Goal: Ask a question: Seek information or help from site administrators or community

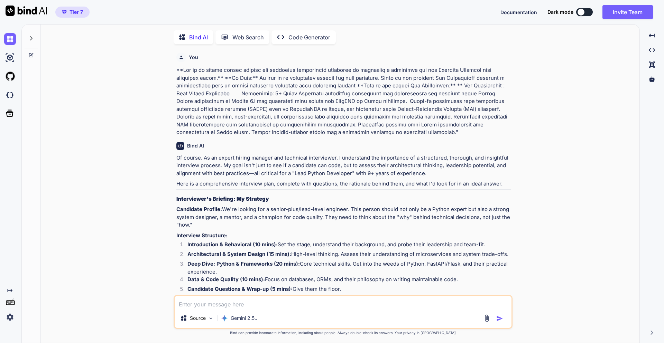
type textarea "x"
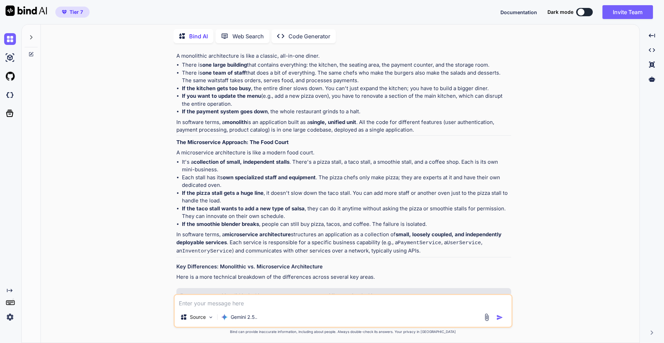
scroll to position [2594, 0]
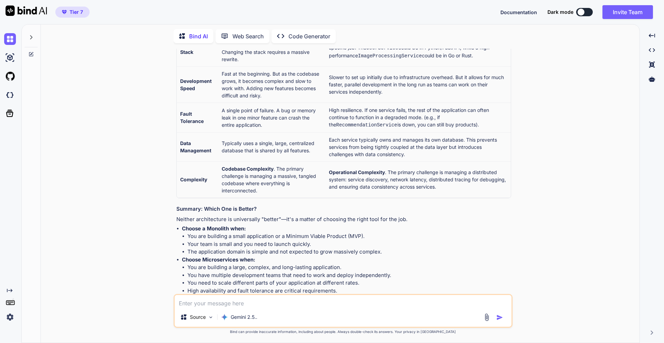
click at [212, 264] on textarea at bounding box center [343, 301] width 337 height 12
type textarea "W"
type textarea "x"
type textarea "Wh"
type textarea "x"
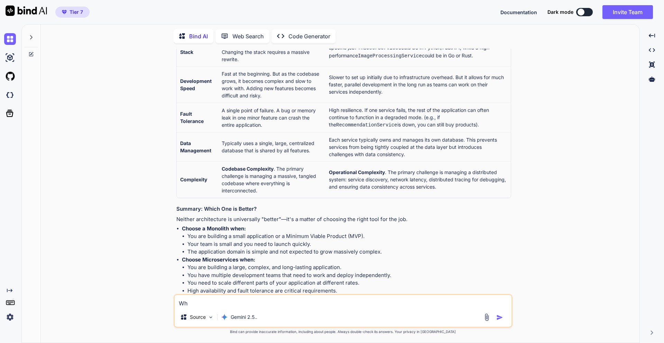
type textarea "Wha"
type textarea "x"
type textarea "What"
type textarea "x"
type textarea "What"
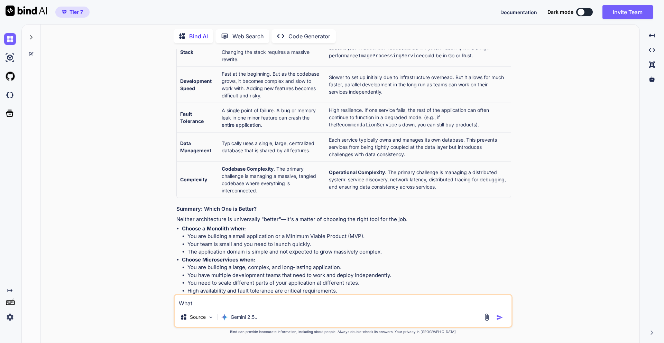
type textarea "x"
type textarea "What i"
type textarea "x"
type textarea "What is"
type textarea "x"
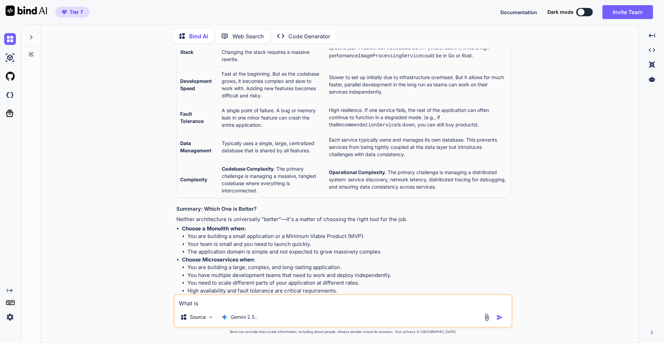
type textarea "What i"
type textarea "x"
type textarea "What"
type textarea "x"
type textarea "What s"
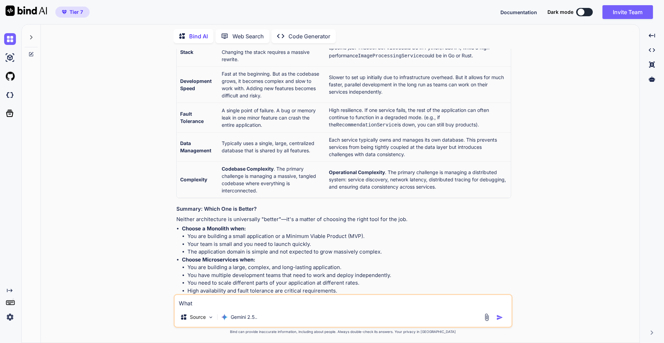
type textarea "x"
type textarea "What sj"
type textarea "x"
type textarea "What s"
type textarea "x"
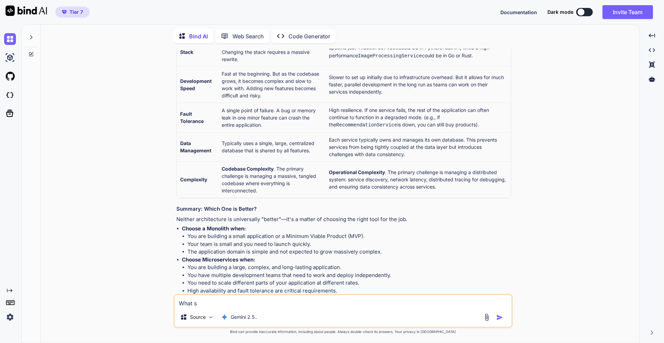
type textarea "What sh"
type textarea "x"
type textarea "What sho"
type textarea "x"
type textarea "What shou"
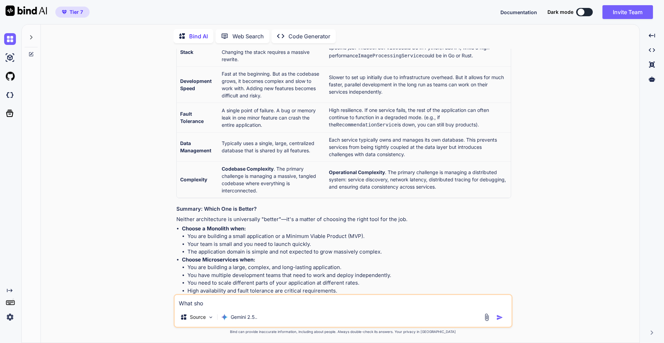
type textarea "x"
type textarea "What shoul"
type textarea "x"
type textarea "What should"
type textarea "x"
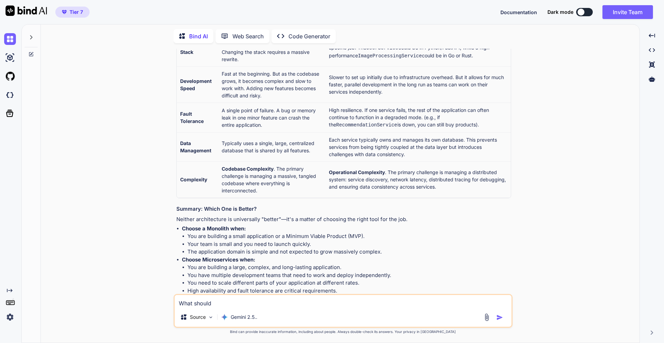
type textarea "What should"
type textarea "x"
type textarea "What should b"
type textarea "x"
type textarea "What should be"
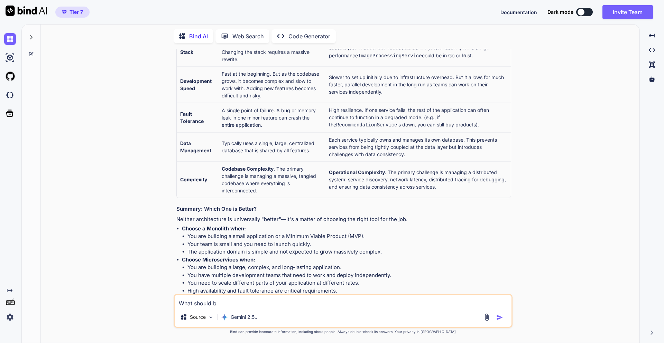
type textarea "x"
type textarea "What should be"
type textarea "x"
type textarea "What should be t"
type textarea "x"
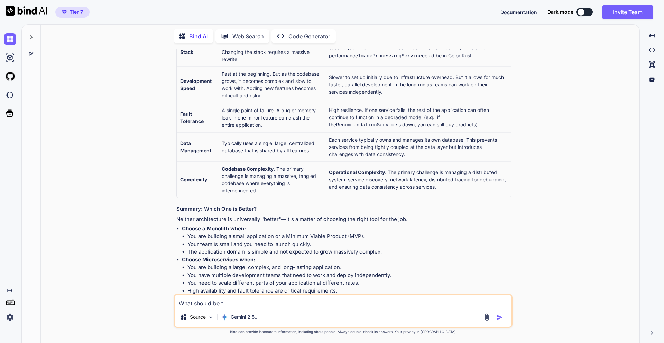
type textarea "What should be th"
type textarea "x"
type textarea "What should be the"
type textarea "x"
type textarea "What should be the"
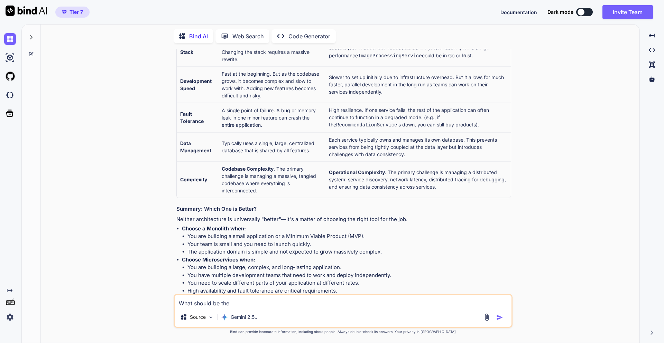
type textarea "x"
type textarea "What should be the a"
type textarea "x"
type textarea "What should be the an"
type textarea "x"
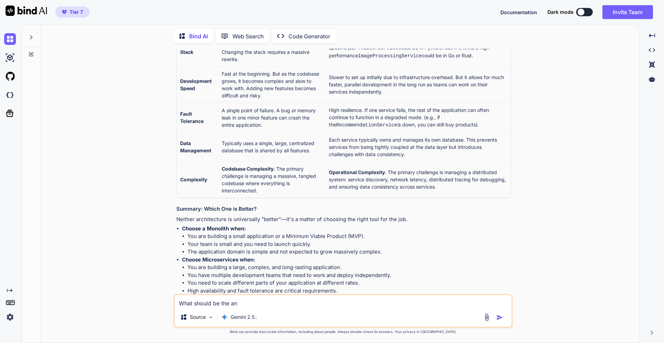
type textarea "What should be the and"
type textarea "x"
type textarea "What should be the an"
type textarea "x"
type textarea "What should be the ans"
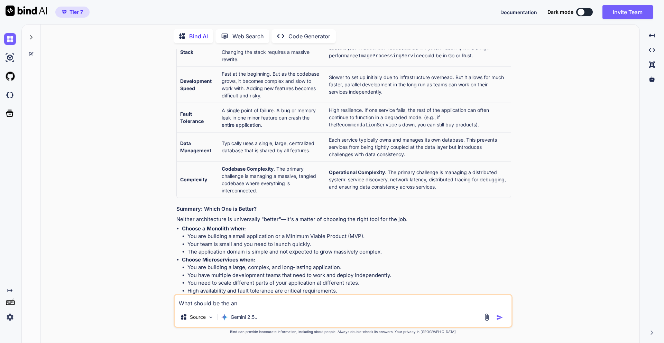
type textarea "x"
type textarea "What should be the answ"
type textarea "x"
type textarea "What should be the answe"
type textarea "x"
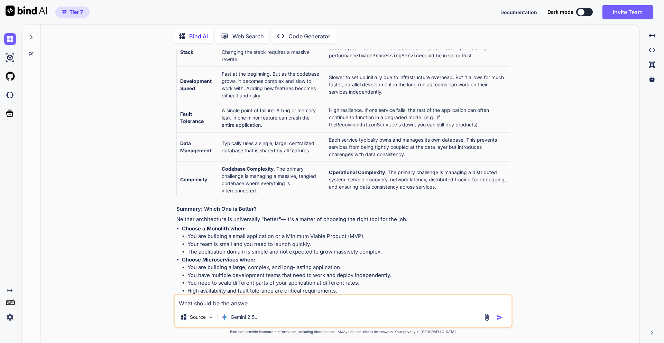
type textarea "What should be the answer"
type textarea "x"
type textarea "What should be the answer"
type textarea "x"
type textarea "What should be the answer o"
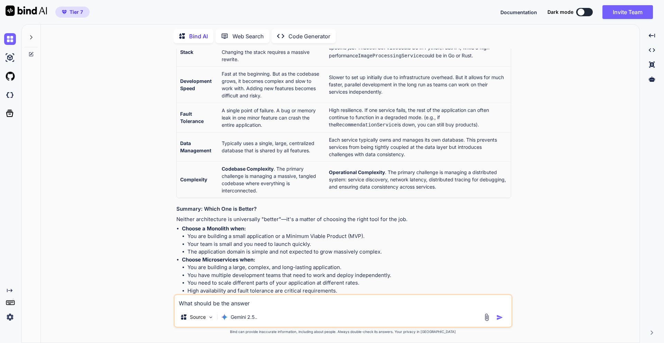
type textarea "x"
type textarea "What should be the answer of"
type textarea "x"
type textarea "What should be the answer of"
type textarea "x"
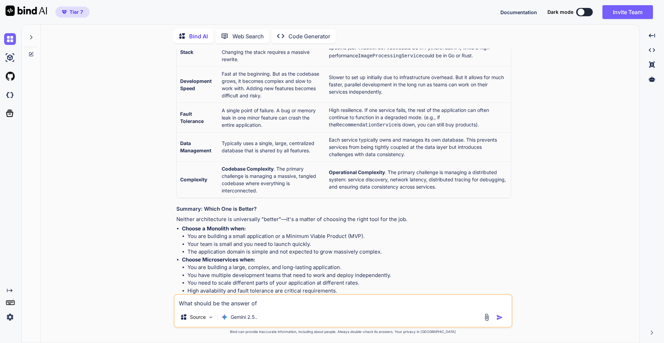
type textarea "What should be the answer of t"
type textarea "x"
type textarea "What should be the answer of te"
type textarea "x"
type textarea "What should be the answer of tel"
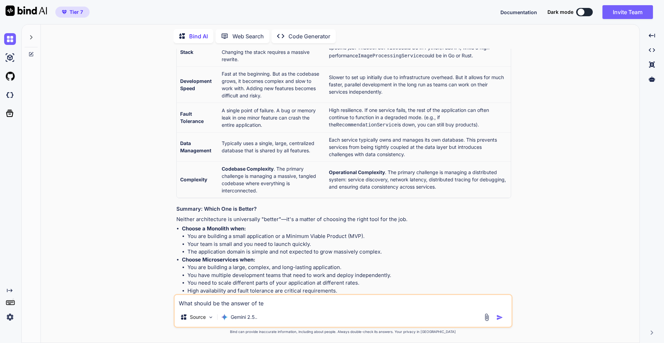
type textarea "x"
type textarea "What should be the answer of tell"
type textarea "x"
type textarea "What should be the answer of tellme"
type textarea "x"
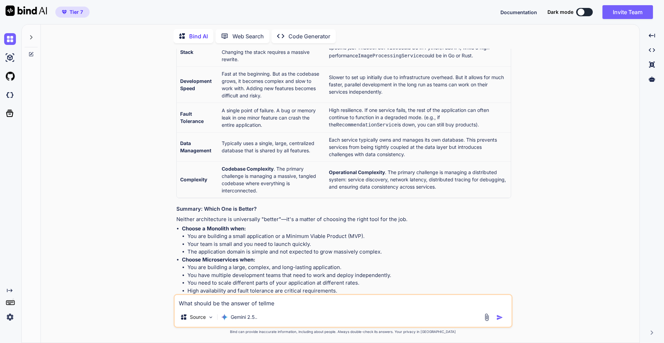
type textarea "What should be the answer of tellme"
type textarea "x"
type textarea "What should be the answer of tellme a"
type textarea "x"
type textarea "What should be the answer of tellme ab"
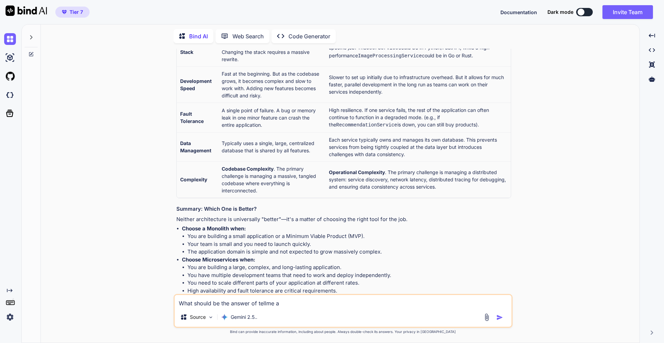
type textarea "x"
type textarea "What should be the answer of tell me ab"
type textarea "x"
type textarea "What should be the answer of tell me abo"
type textarea "x"
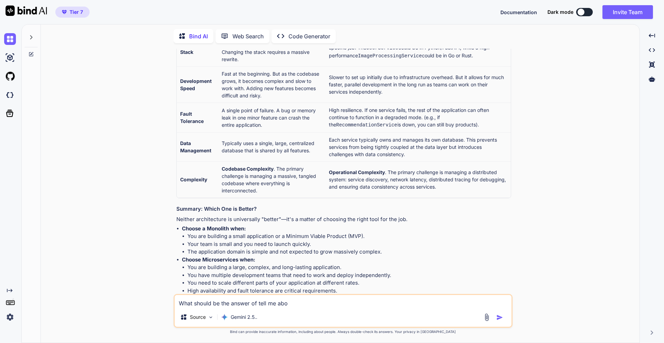
type textarea "What should be the answer of tell me abou"
type textarea "x"
type textarea "What should be the answer of tell me about"
type textarea "x"
type textarea "What should be the answer of tell me about"
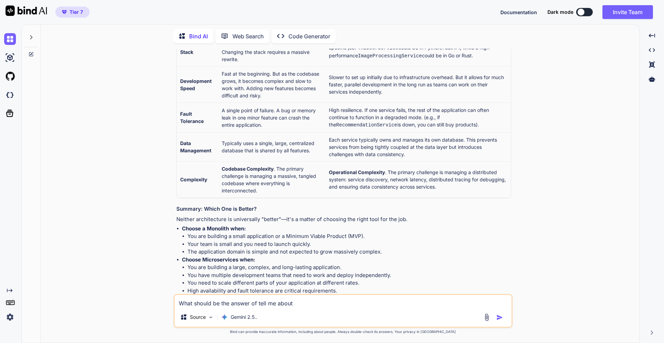
type textarea "x"
type textarea "What should be the answer of tell me about y"
type textarea "x"
type textarea "What should be the answer of tell me about yo"
type textarea "x"
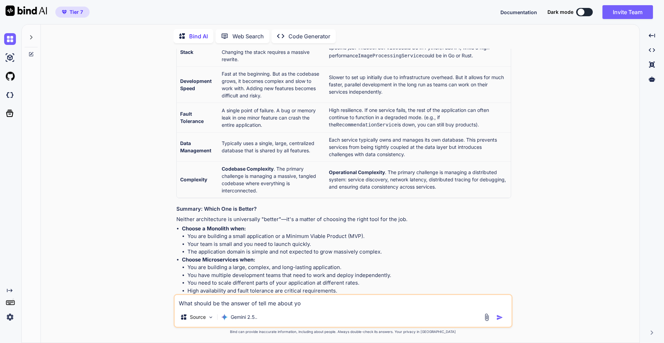
type textarea "What should be the answer of tell me about you"
type textarea "x"
type textarea "What should be the answer of tell me about your"
type textarea "x"
type textarea "What should be the answer of tell me about yours"
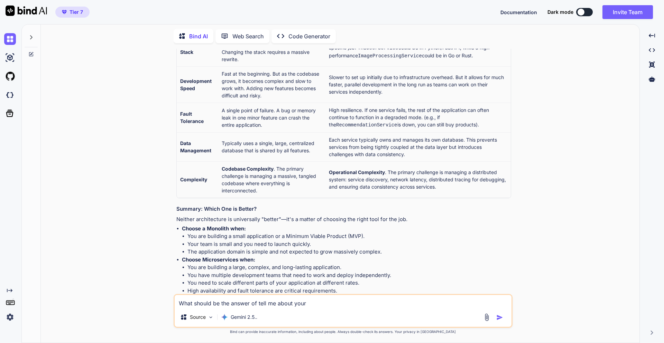
type textarea "x"
type textarea "What should be the answer of tell me about yoursh"
type textarea "x"
type textarea "What should be the answer of tell me about yours"
type textarea "x"
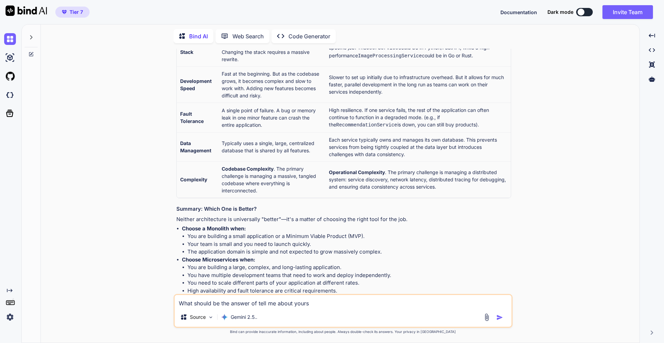
type textarea "What should be the answer of tell me about your"
type textarea "x"
type textarea "What should be the answer of tell me about your"
type textarea "x"
type textarea "What should be the answer of tell me about your h"
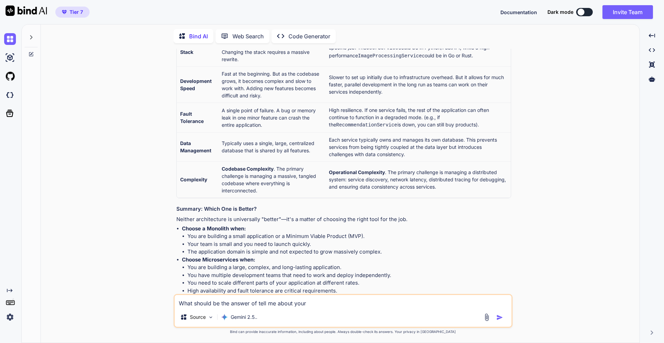
type textarea "x"
type textarea "What should be the answer of tell me about your"
type textarea "x"
type textarea "What should be the answer of tell me about your s"
type textarea "x"
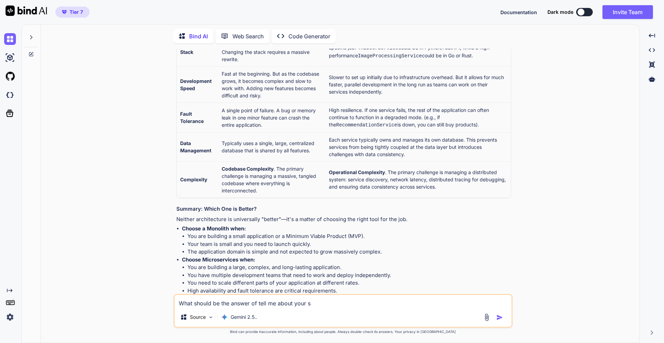
type textarea "What should be the answer of tell me about your sh"
type textarea "x"
type textarea "What should be the answer of tell me about your she"
type textarea "x"
type textarea "What should be the answer of tell me about your shel"
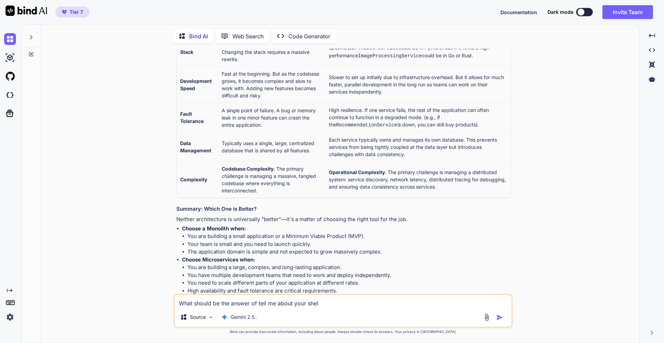
type textarea "x"
type textarea "What should be the answer of tell me about your shelf"
type textarea "x"
type textarea "What should be the answer of tell me about your shelf"
type textarea "x"
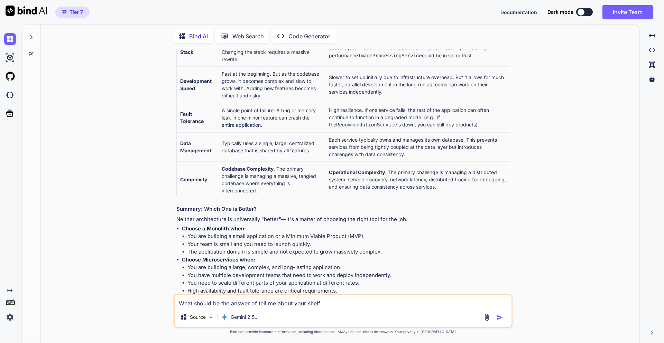
type textarea "What should be the answer of tell me about your shelf a"
type textarea "x"
type textarea "What should be the answer of tell me about your shelf as"
type textarea "x"
type textarea "What should be the answer of tell me about your shelf as"
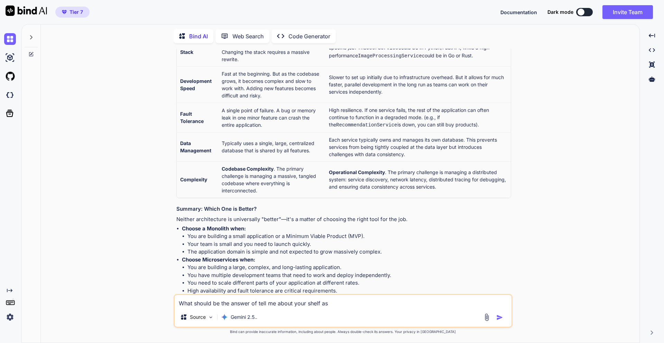
type textarea "x"
type textarea "What should be the answer of tell me about your shelf as p"
type textarea "x"
type textarea "What should be the answer of tell me about your shelf as pe"
type textarea "x"
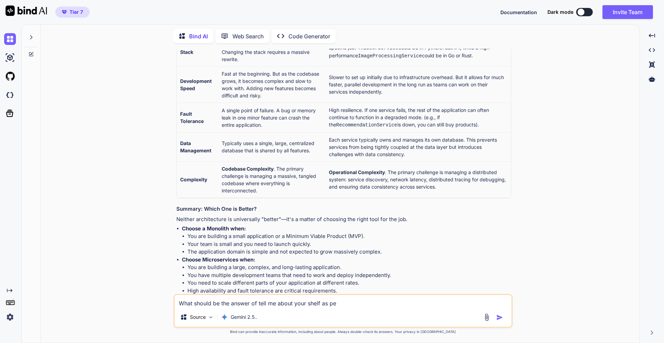
type textarea "What should be the answer of tell me about your shelf as per"
type textarea "x"
type textarea "What should be the answer of tell me about your shelf as per"
type textarea "x"
type textarea "What should be the answer of tell me about your shelf as per g"
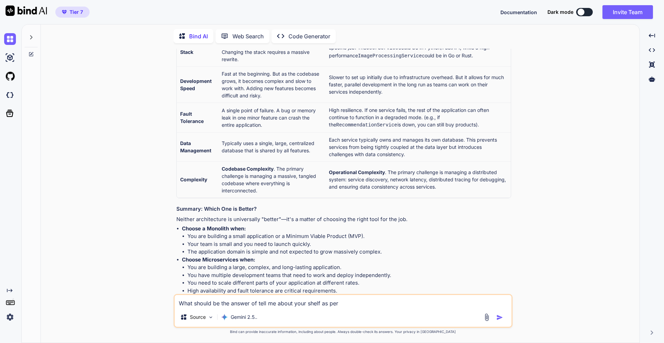
type textarea "x"
type textarea "What should be the answer of tell me about your shelf as per gi"
type textarea "x"
type textarea "What should be the answer of tell me about your shelf as per giv"
type textarea "x"
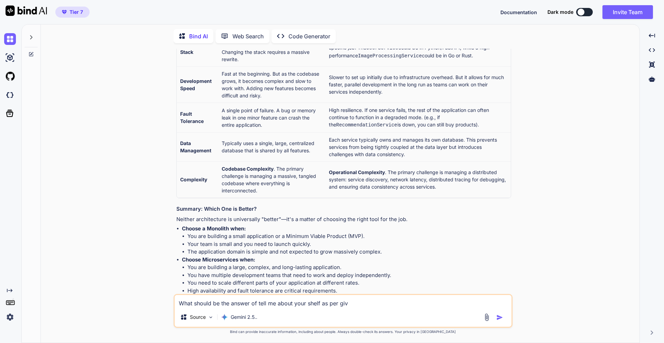
type textarea "What should be the answer of tell me about your shelf as per give"
type textarea "x"
type textarea "What should be the answer of tell me about your shelf as per give"
type textarea "x"
type textarea "What should be the answer of tell me about your shelf as per give r"
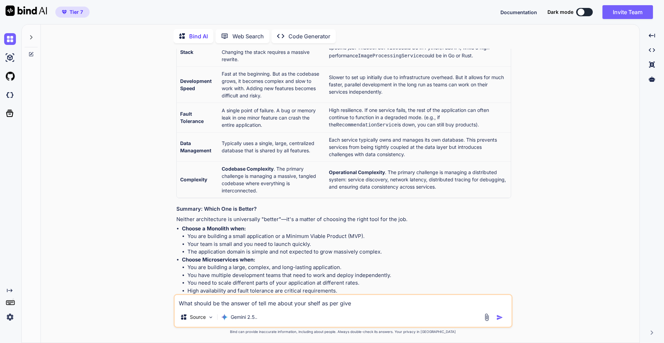
type textarea "x"
type textarea "What should be the answer of tell me about your shelf as per give re"
type textarea "x"
type textarea "What should be the answer of tell me about your shelf as per give res"
type textarea "x"
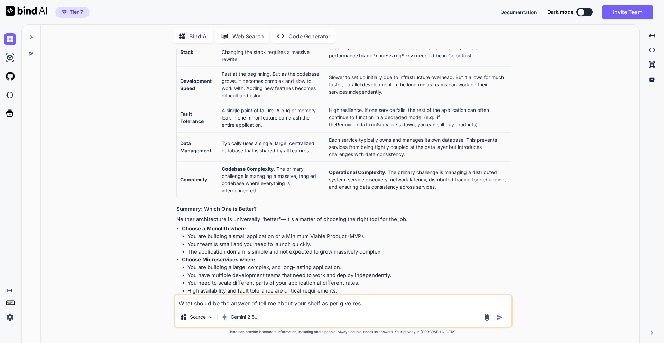
type textarea "What should be the answer of tell me about your shelf as per give resu"
type textarea "x"
type textarea "What should be the answer of tell me about your shelf as per give resum"
type textarea "x"
type textarea "What should be the answer of tell me about your shelf as per give resume"
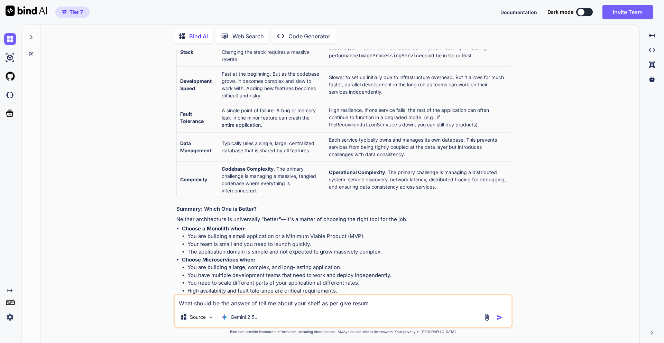
type textarea "x"
type textarea "What should be the answer of tell me about your shelf as per give resume"
type textarea "x"
type textarea "What should be the answer of tell me about your shelf as per give resume f"
type textarea "x"
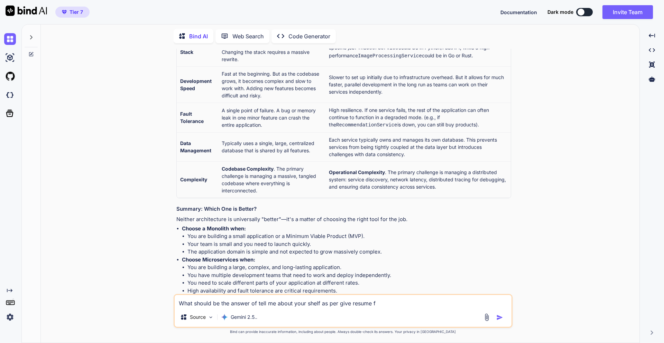
type textarea "What should be the answer of tell me about your shelf as per give resume fo"
type textarea "x"
type textarea "What should be the answer of tell me about your shelf as per give resume for"
type textarea "x"
type textarea "What should be the answer of tell me about your shelf as per give resume for"
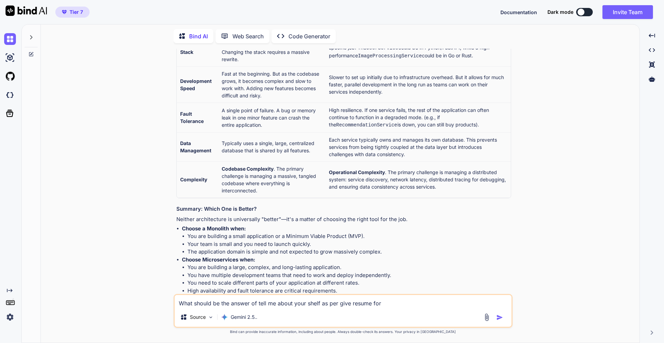
type textarea "x"
type textarea "What should be the answer of tell me about your shelf as per give resume for I"
type textarea "x"
type textarea "What should be the answer of tell me about your shelf as per give resume for In"
type textarea "x"
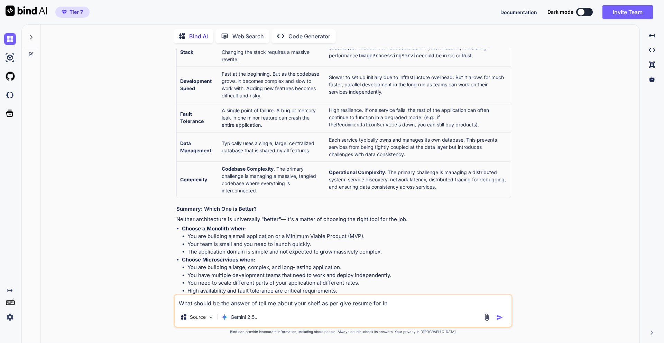
type textarea "What should be the answer of tell me about your shelf as per give resume for Int"
type textarea "x"
type textarea "What should be the answer of tell me about your shelf as per give resume for In…"
type textarea "x"
type textarea "What should be the answer of tell me about your shelf as per give resume for In…"
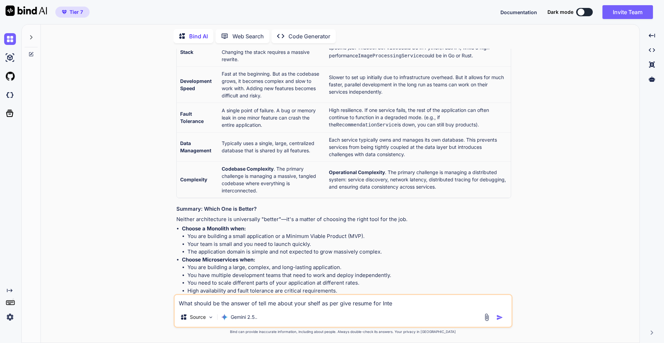
type textarea "x"
type textarea "What should be the answer of tell me about your shelf as per give resume for In…"
type textarea "x"
type textarea "What should be the answer of tell me about your shelf as per give resume for In…"
type textarea "x"
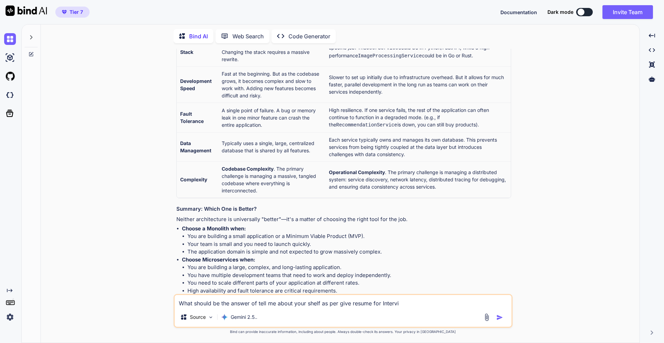
type textarea "What should be the answer of tell me about your shelf as per give resume for In…"
type textarea "x"
type textarea "What should be the answer of tell me about your shelf as per give resume for In…"
type textarea "x"
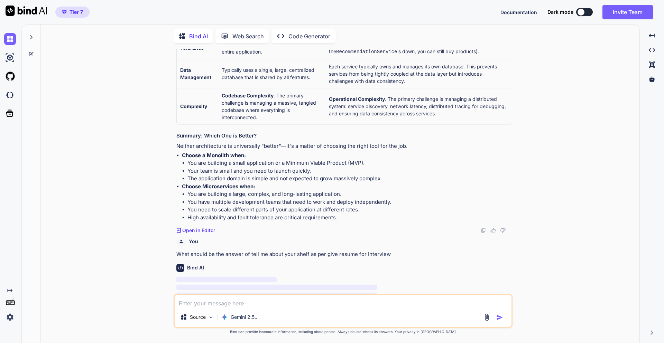
click at [384, 251] on p "What should be the answer of tell me about your shelf as per give resume for In…" at bounding box center [343, 255] width 335 height 8
drag, startPoint x: 391, startPoint y: 241, endPoint x: 223, endPoint y: 238, distance: 168.5
click at [223, 251] on p "What should be the answer of tell me about your shelf as per give resume for In…" at bounding box center [343, 255] width 335 height 8
click at [177, 251] on p "What should be the answer of tell me about your shelf as per give resume for In…" at bounding box center [343, 255] width 335 height 8
drag, startPoint x: 177, startPoint y: 240, endPoint x: 410, endPoint y: 243, distance: 233.5
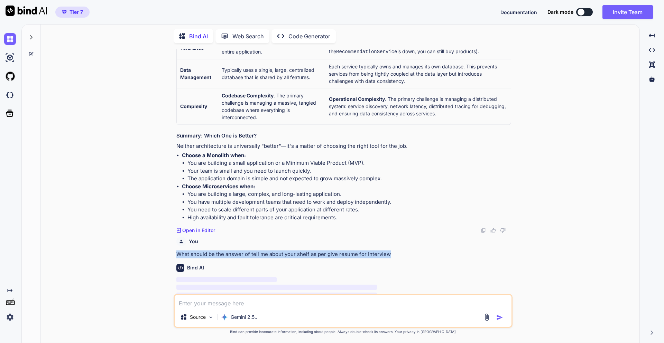
click at [410, 251] on p "What should be the answer of tell me about your shelf as per give resume for In…" at bounding box center [343, 255] width 335 height 8
copy p "What should be the answer of tell me about your shelf as per give resume for In…"
click at [260, 264] on textarea at bounding box center [343, 301] width 337 height 12
paste textarea "What should be the answer of tell me about your shelf as per give resume for In…"
type textarea "What should be the answer of tell me about your shelf as per give resume for In…"
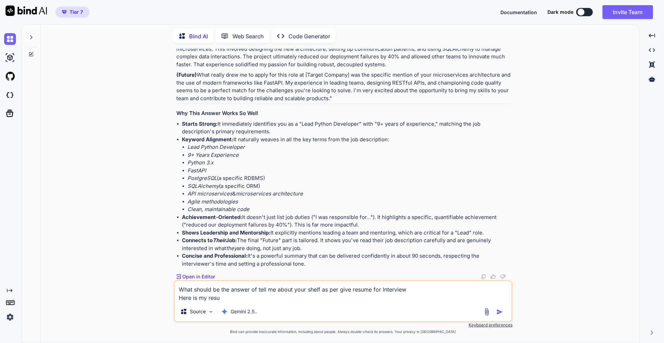
scroll to position [3109, 0]
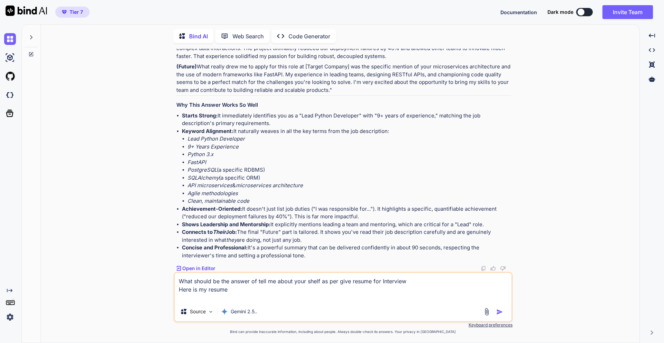
click at [222, 264] on textarea "What should be the answer of tell me about your shelf as per give resume for In…" at bounding box center [343, 287] width 337 height 29
paste textarea "L IPSUM D SITA  81851314990 # consec5358@adipi.eli s doeiusmo.tem/in/utlabo-et…"
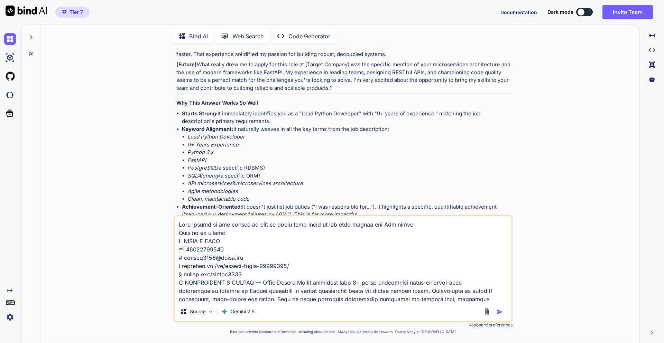
scroll to position [922, 0]
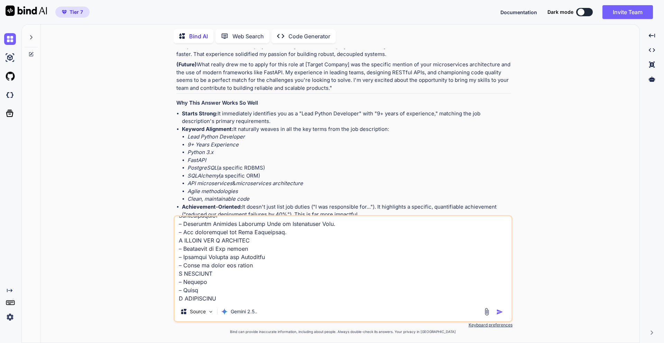
click at [270, 264] on textarea at bounding box center [343, 259] width 337 height 86
click at [1, 144] on div "Created with Pixso." at bounding box center [9, 177] width 19 height 294
click at [245, 264] on textarea at bounding box center [343, 259] width 337 height 86
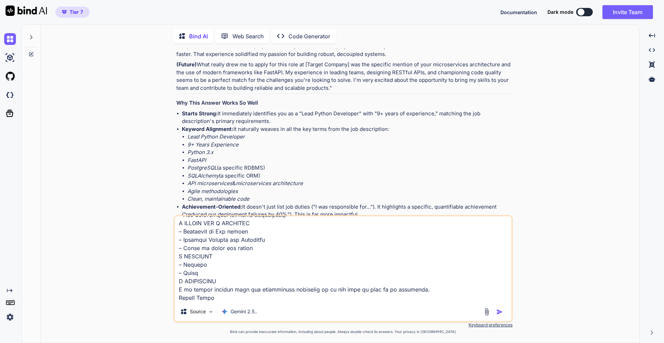
click at [500, 264] on img "button" at bounding box center [499, 312] width 7 height 7
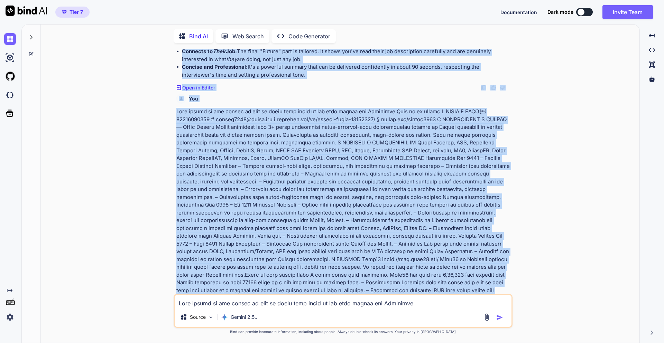
scroll to position [3275, 0]
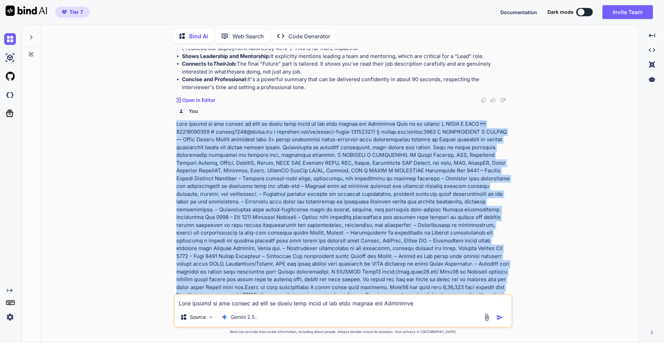
drag, startPoint x: 497, startPoint y: 227, endPoint x: 177, endPoint y: 132, distance: 333.5
click at [177, 132] on p at bounding box center [343, 342] width 335 height 444
copy p "Lore ipsumd si ame consec ad elit se doeiu temp incid ut lab etdo magnaa eni Ad…"
click at [504, 212] on p at bounding box center [343, 342] width 335 height 444
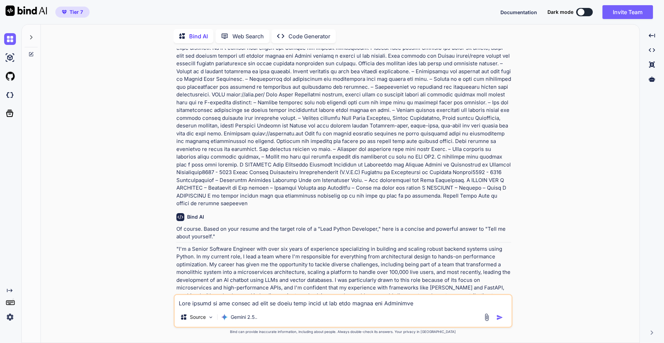
scroll to position [3652, 0]
